Goal: Find specific page/section: Find specific page/section

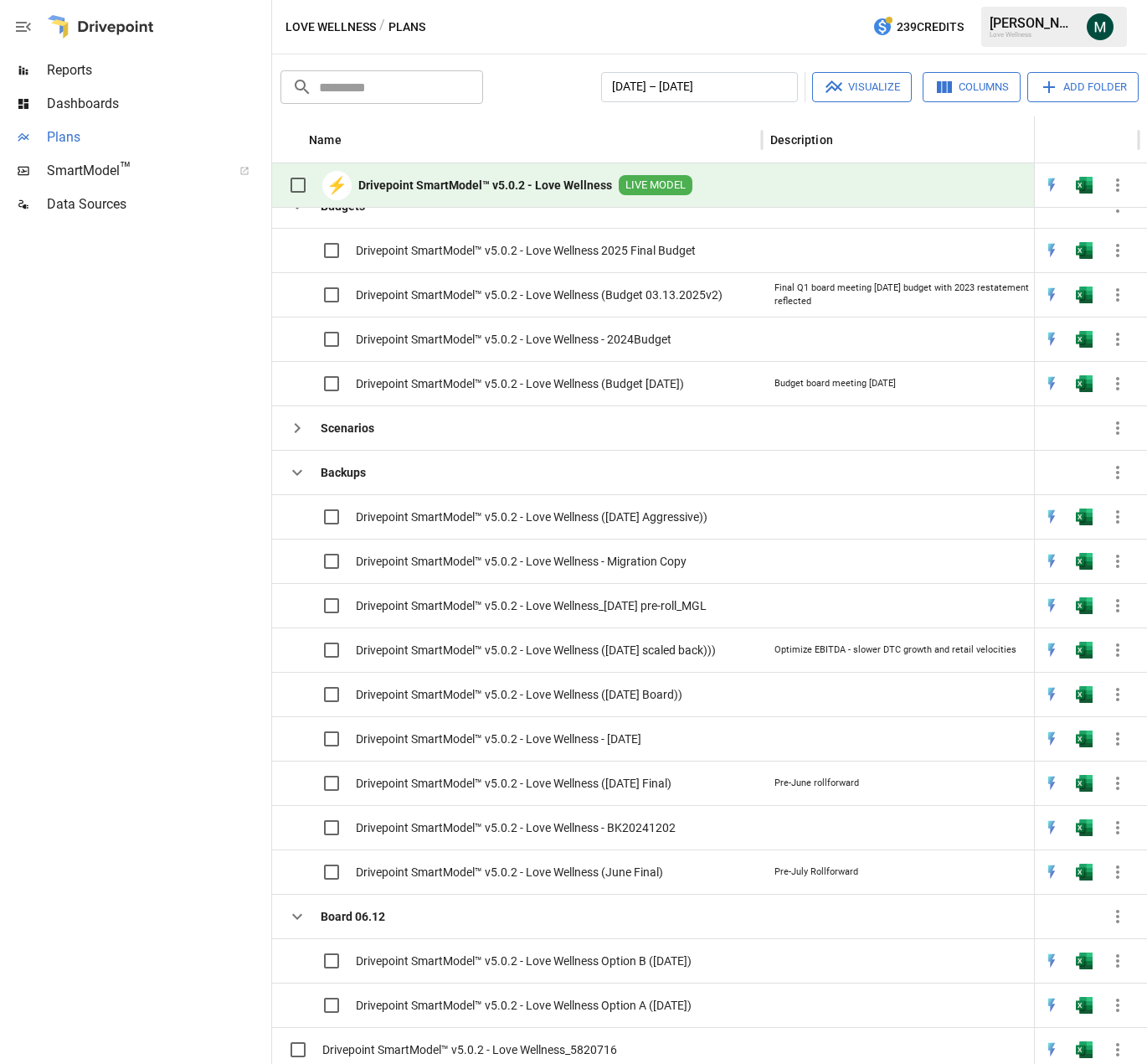
scroll to position [62, 0]
click at [116, 102] on span "Dashboards" at bounding box center [157, 104] width 221 height 20
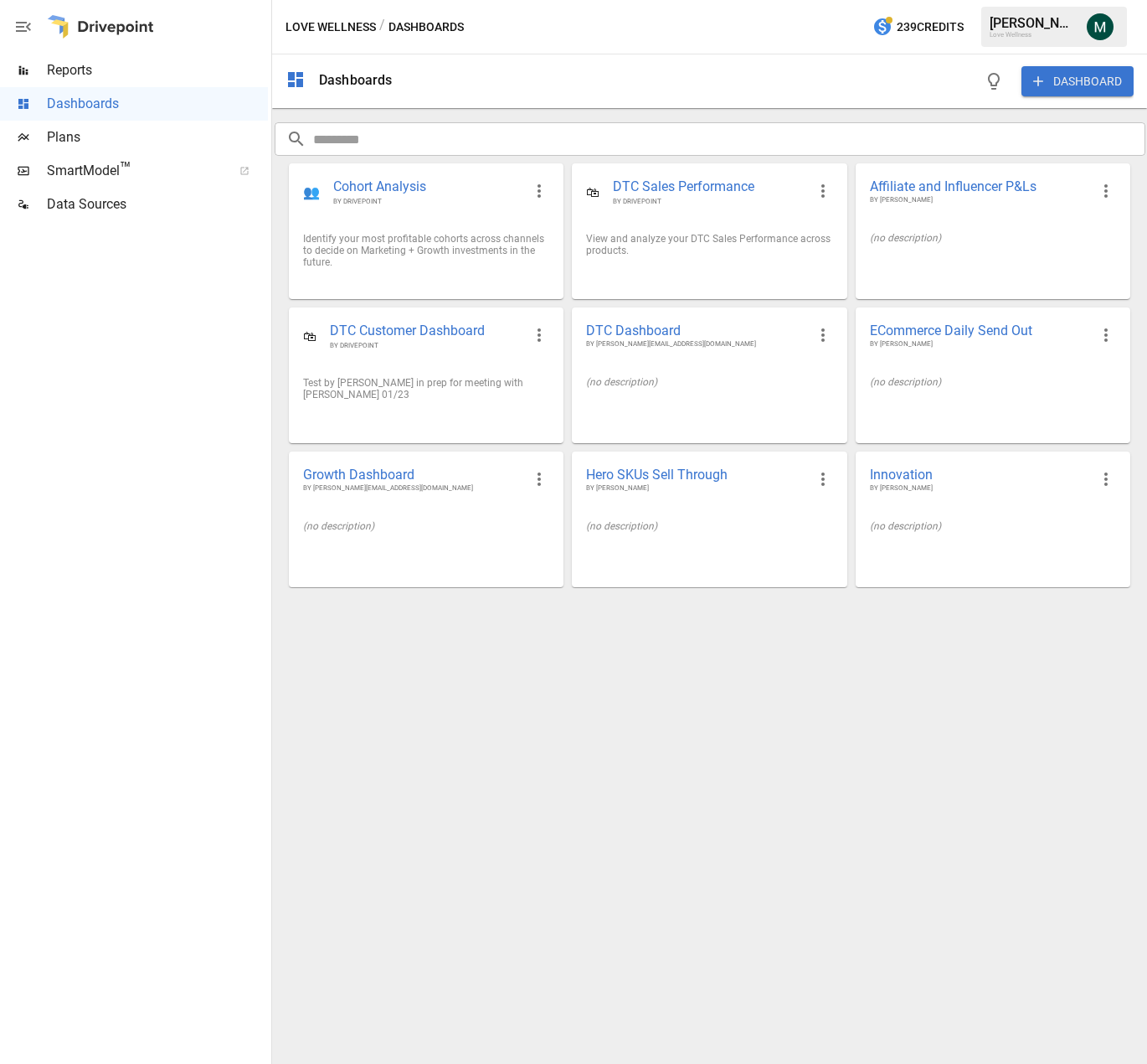
click at [138, 72] on span "Reports" at bounding box center [157, 70] width 221 height 20
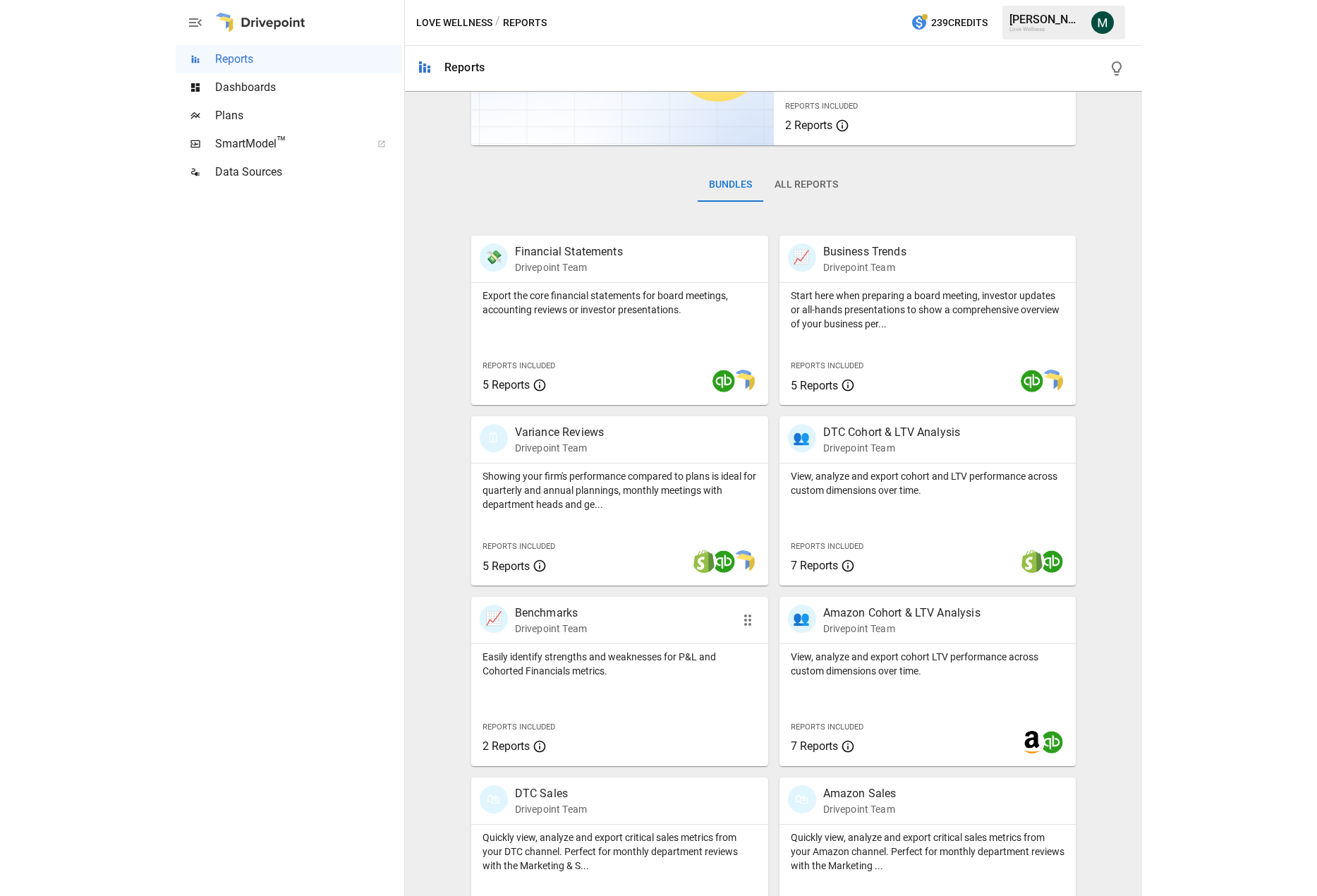
scroll to position [197, 0]
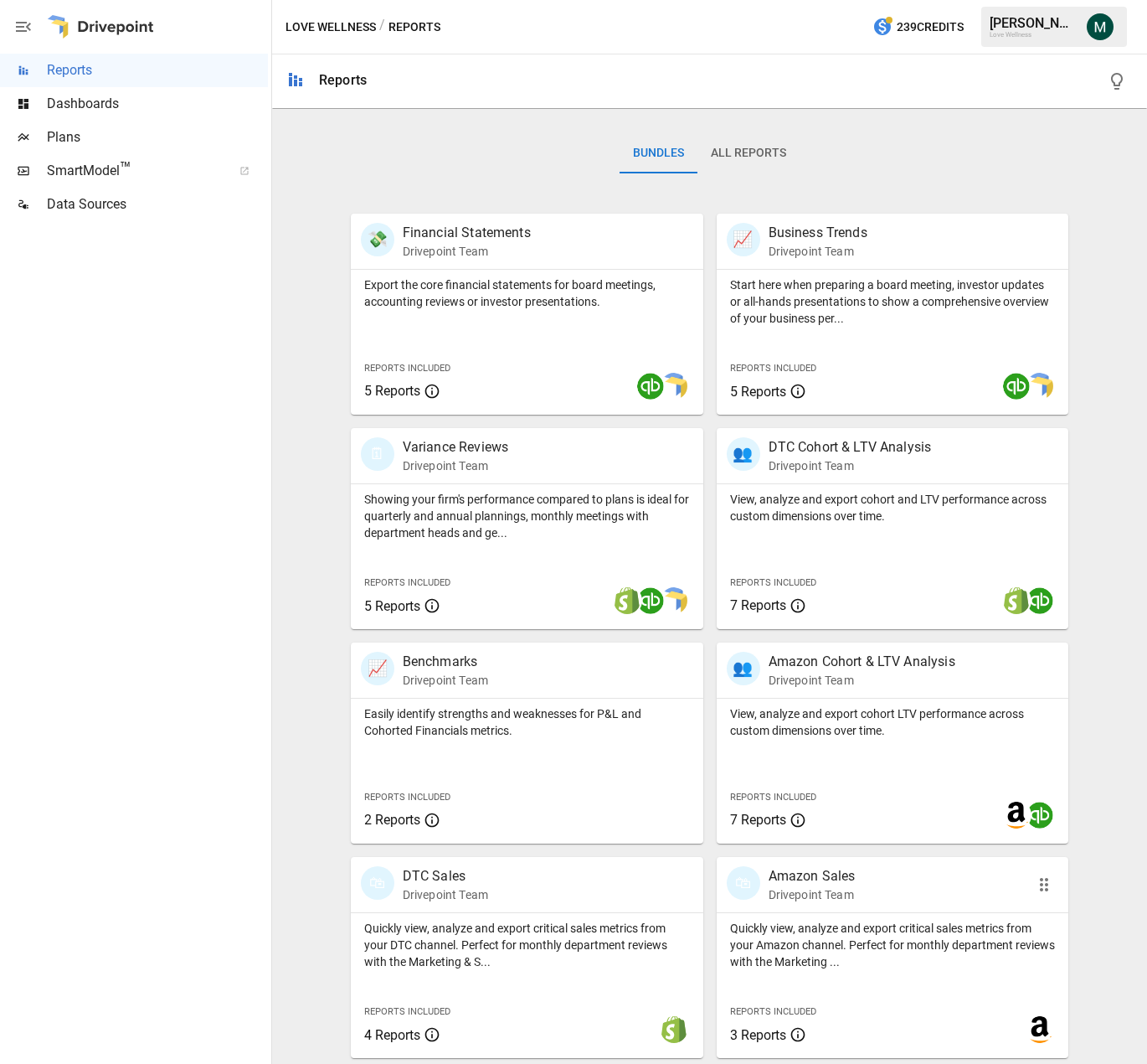
click at [796, 876] on p "Amazon Sales" at bounding box center [812, 876] width 87 height 20
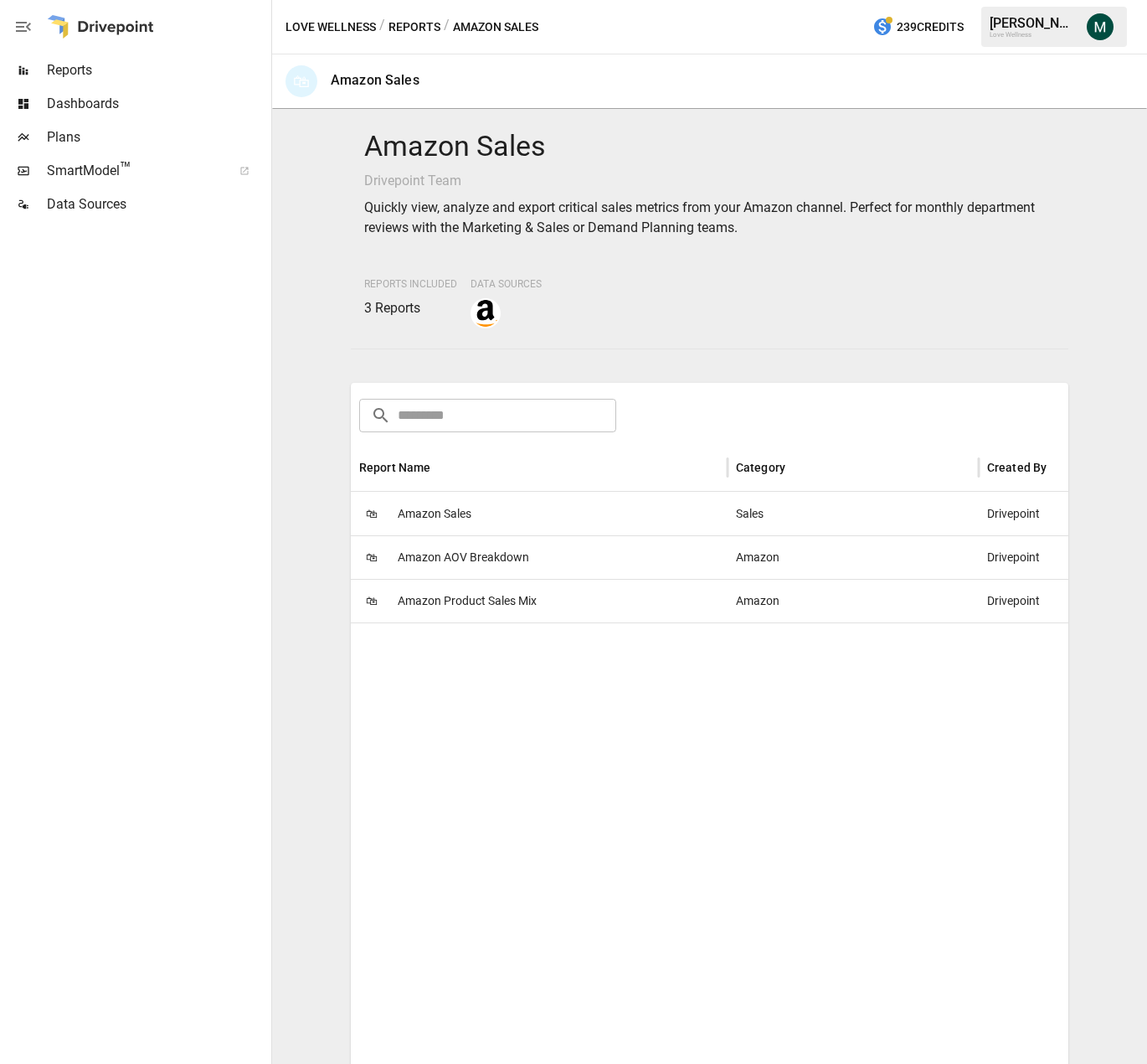
click at [459, 513] on span "Amazon Sales" at bounding box center [434, 514] width 74 height 43
